Goal: Task Accomplishment & Management: Use online tool/utility

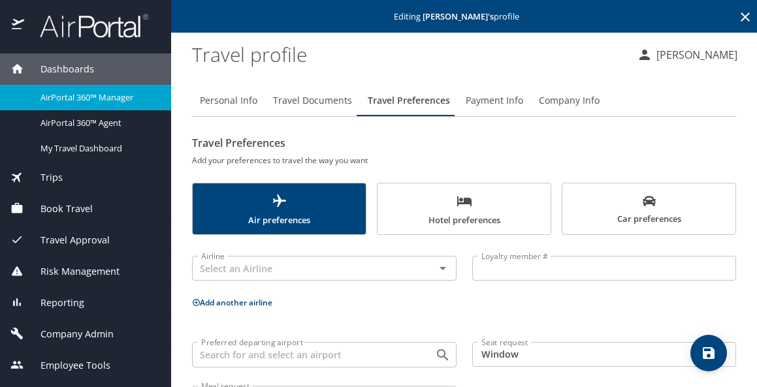
scroll to position [52, 0]
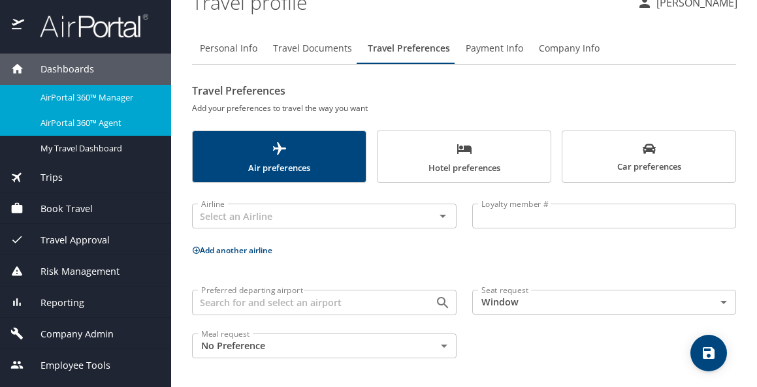
click at [95, 116] on div "AirPortal 360™ Agent" at bounding box center [85, 123] width 150 height 15
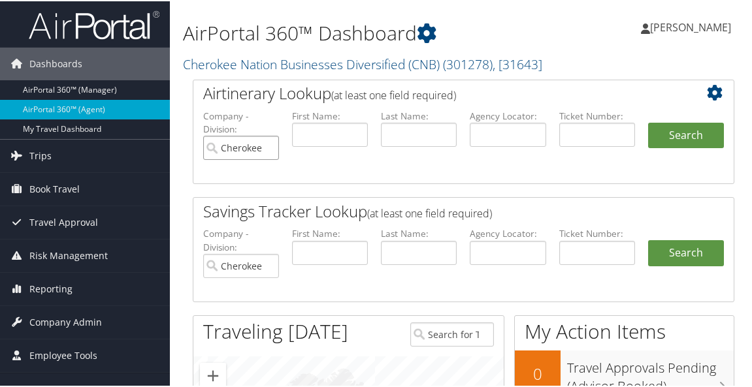
click at [269, 146] on input "Cherokee Nation Businesses Diversified (CNB)" at bounding box center [241, 147] width 76 height 24
click at [496, 136] on input "text" at bounding box center [507, 133] width 76 height 24
type input "d6mwxq"
click at [701, 133] on button "Search" at bounding box center [686, 134] width 76 height 26
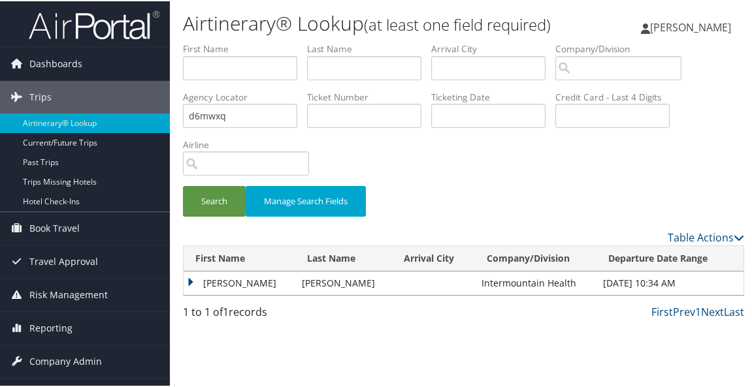
click at [194, 294] on td "[PERSON_NAME]" at bounding box center [239, 282] width 112 height 24
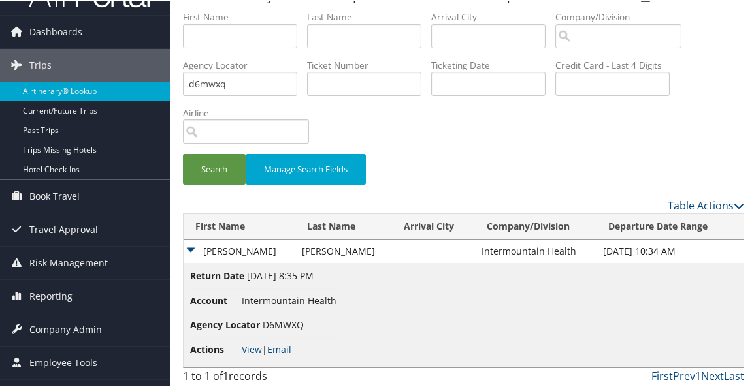
scroll to position [61, 0]
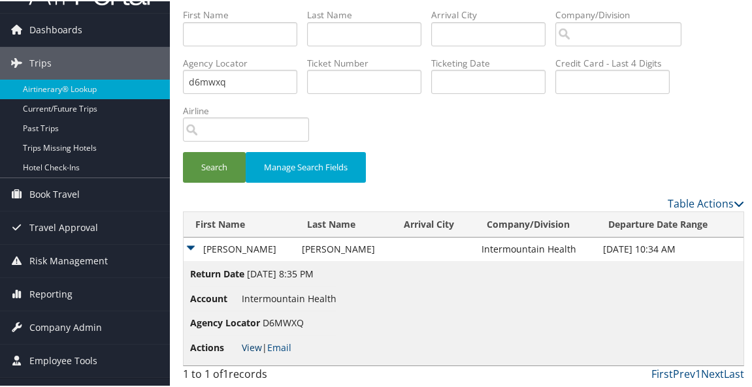
click at [255, 349] on link "View" at bounding box center [252, 346] width 20 height 12
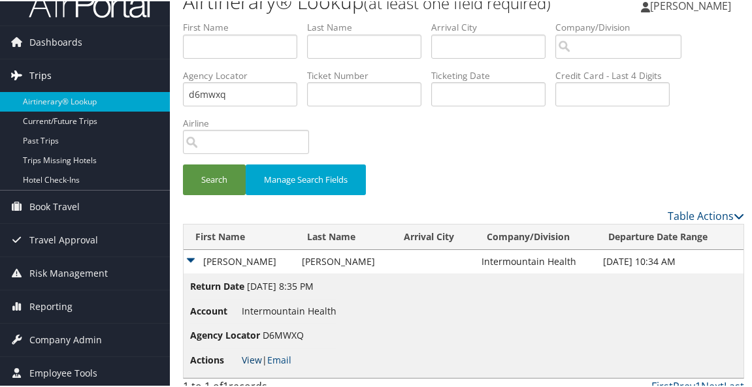
scroll to position [0, 0]
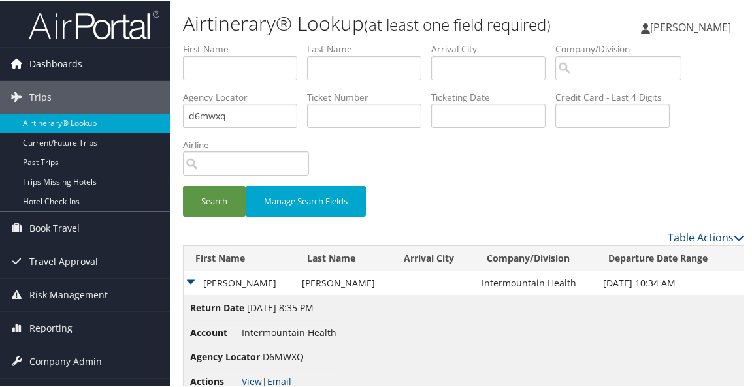
click at [80, 57] on span "Dashboards" at bounding box center [55, 62] width 53 height 33
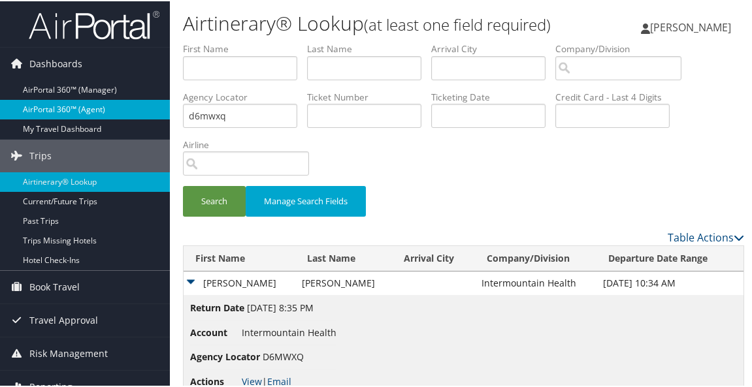
click at [69, 109] on link "AirPortal 360™ (Agent)" at bounding box center [85, 109] width 170 height 20
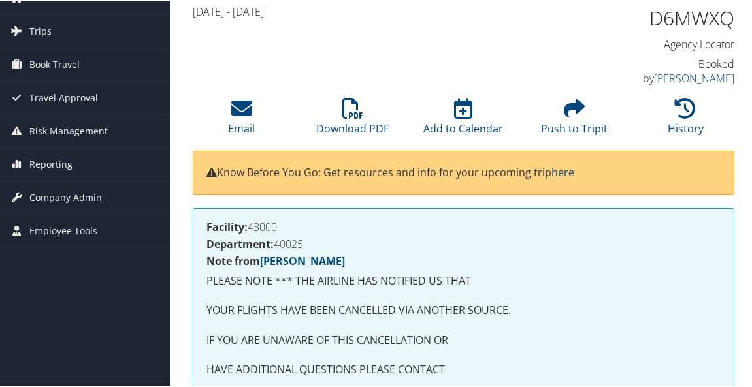
scroll to position [65, 0]
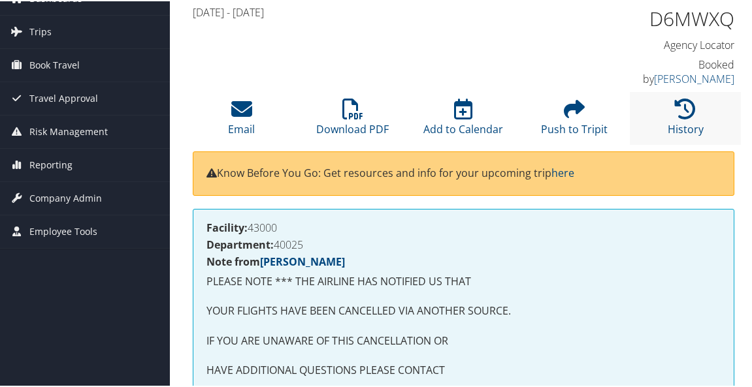
click at [678, 106] on li "History" at bounding box center [684, 117] width 111 height 53
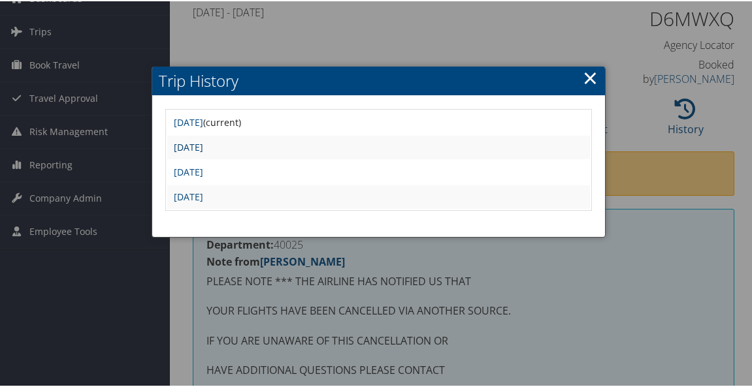
click at [203, 146] on link "Wed Aug 27 22:26:33 MDT 2025" at bounding box center [188, 146] width 29 height 12
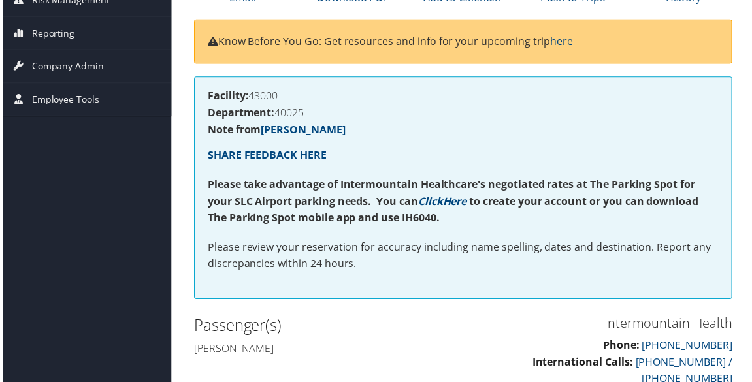
click at [357, 251] on p "Please review your reservation for accuracy including name spelling, dates and …" at bounding box center [463, 257] width 514 height 33
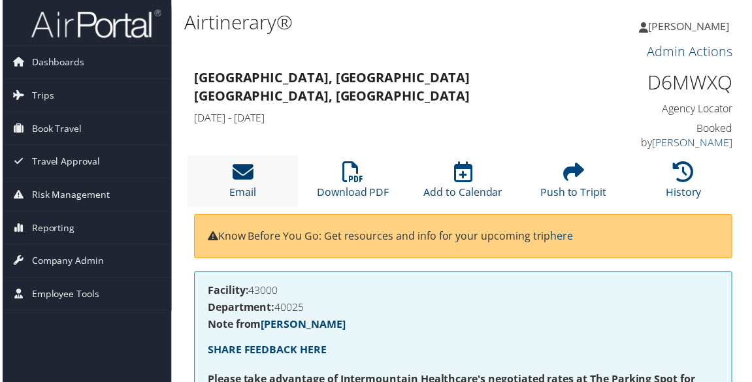
click at [238, 178] on link "Email" at bounding box center [241, 185] width 27 height 31
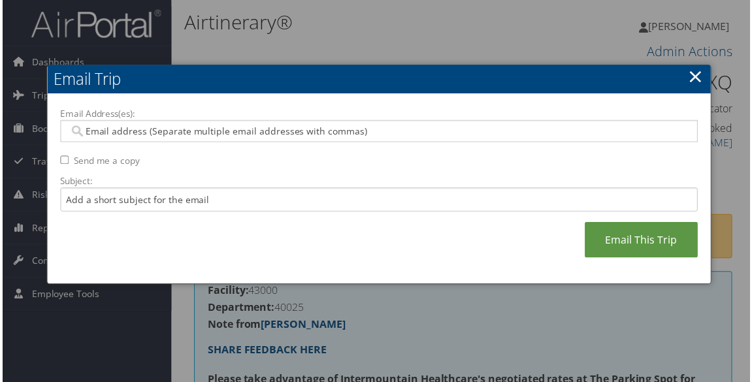
click at [219, 138] on div at bounding box center [378, 132] width 641 height 22
paste input "susan.plante@imail.org"
type input "susan.plante@imail.org"
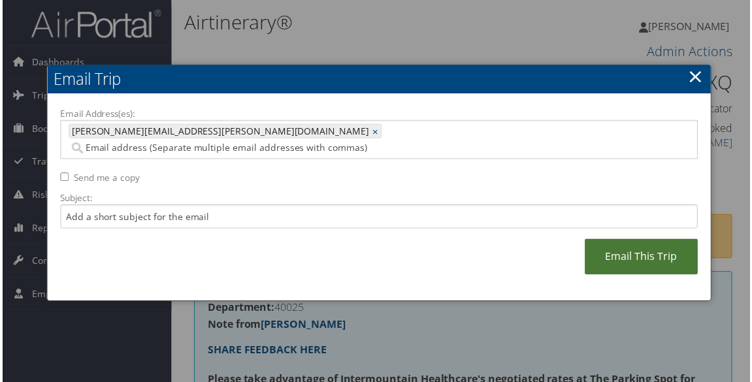
drag, startPoint x: 633, startPoint y: 242, endPoint x: 635, endPoint y: 234, distance: 8.3
click at [634, 242] on link "Email This Trip" at bounding box center [643, 258] width 114 height 36
